Goal: Information Seeking & Learning: Learn about a topic

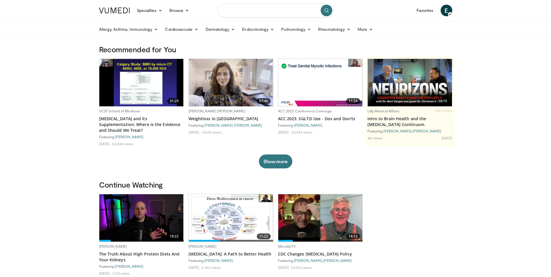
click at [258, 8] on input "Search topics, interventions" at bounding box center [276, 10] width 116 height 14
type input "**********"
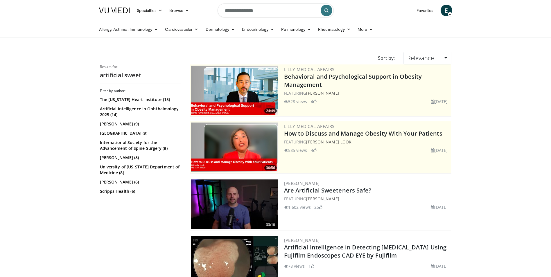
click at [317, 188] on link "Are Artificial Sweeteners Safe?" at bounding box center [327, 190] width 87 height 8
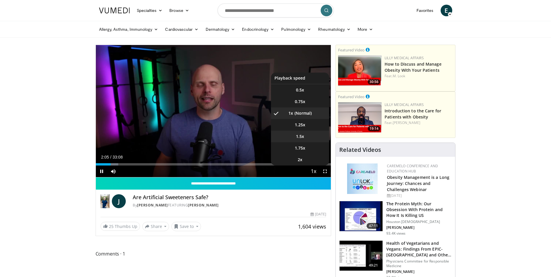
click at [307, 137] on li "1.5x" at bounding box center [300, 137] width 58 height 12
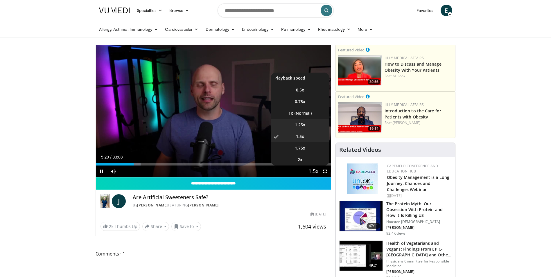
click at [306, 125] on li "1.25x" at bounding box center [300, 125] width 58 height 12
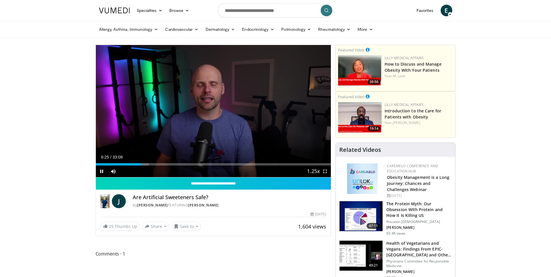
click at [215, 114] on icon "Video Player" at bounding box center [213, 111] width 16 height 16
